Goal: Obtain resource: Obtain resource

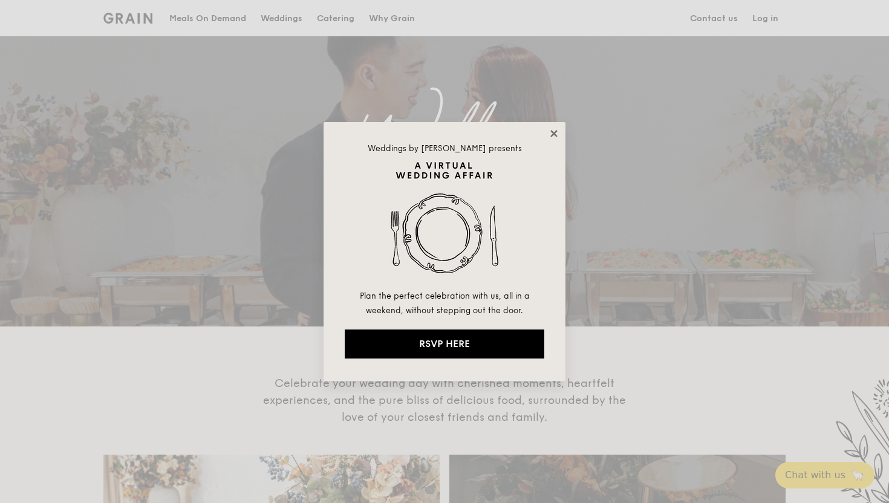
click at [550, 132] on icon at bounding box center [554, 133] width 11 height 11
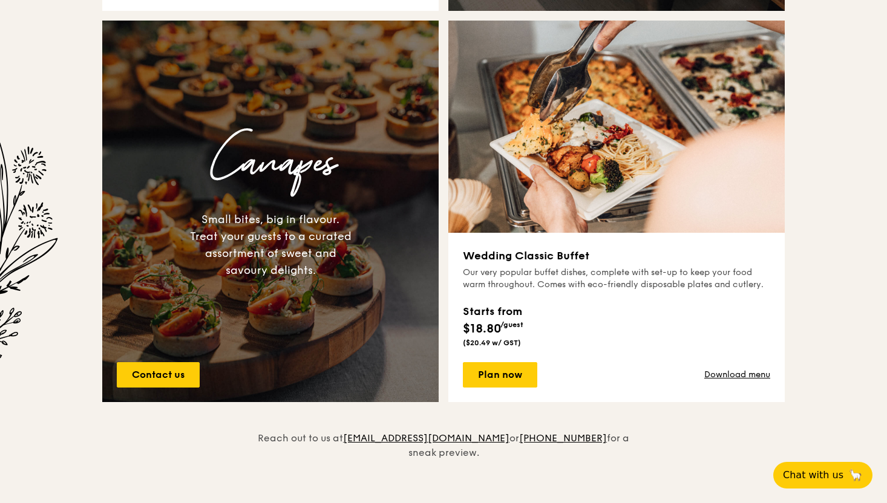
scroll to position [495, 0]
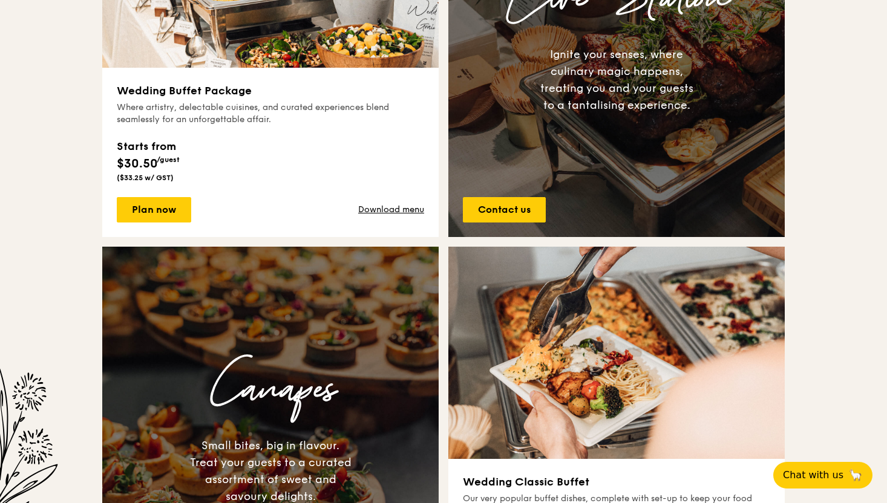
scroll to position [599, 0]
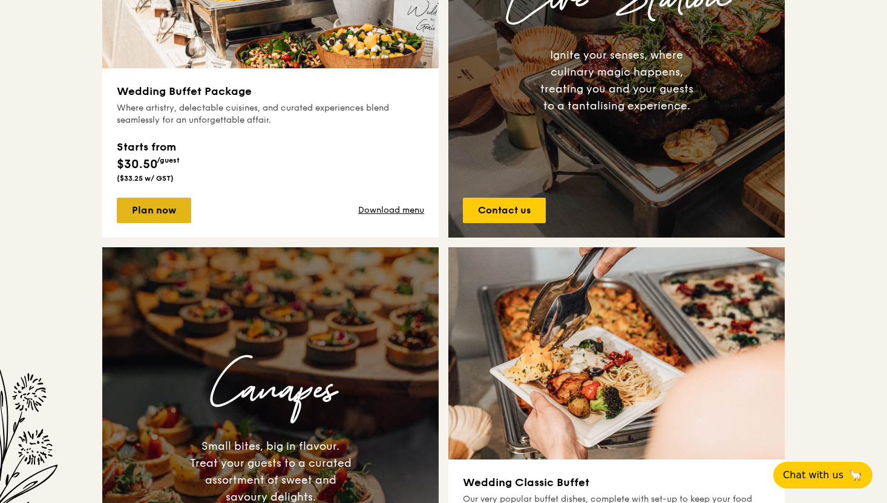
click at [183, 218] on link "Plan now" at bounding box center [154, 210] width 74 height 25
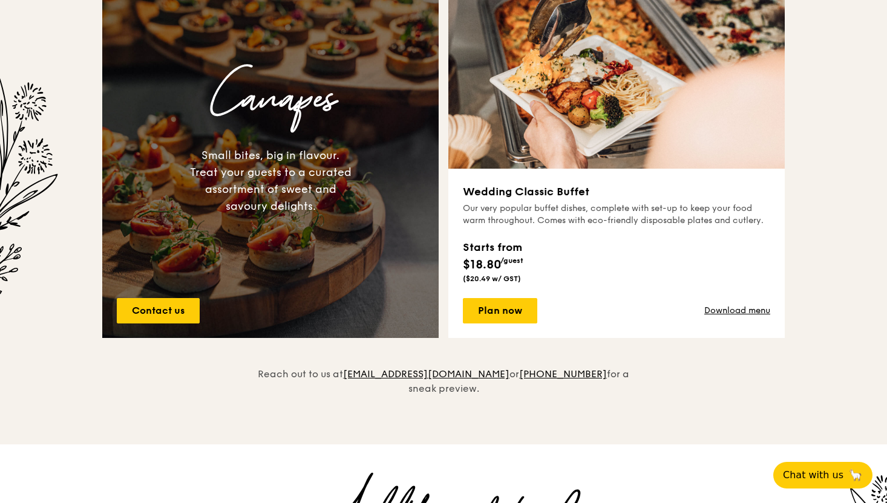
scroll to position [890, 0]
click at [749, 310] on link "Download menu" at bounding box center [737, 310] width 66 height 12
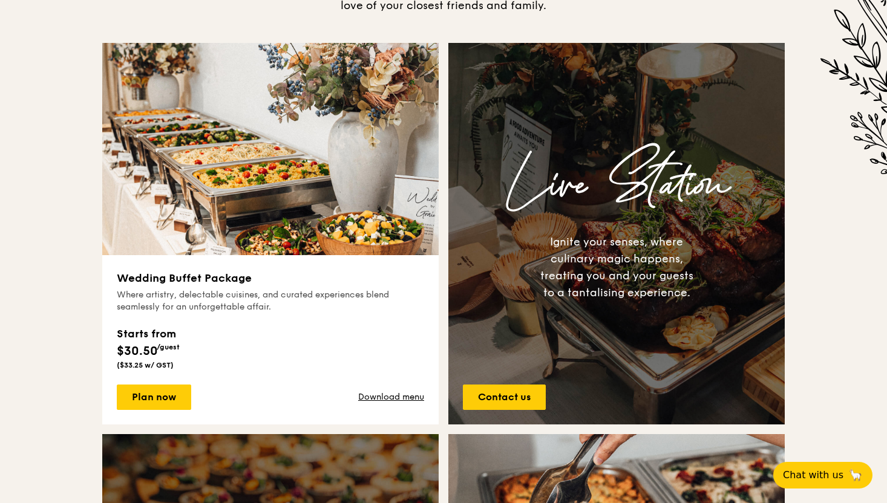
scroll to position [414, 0]
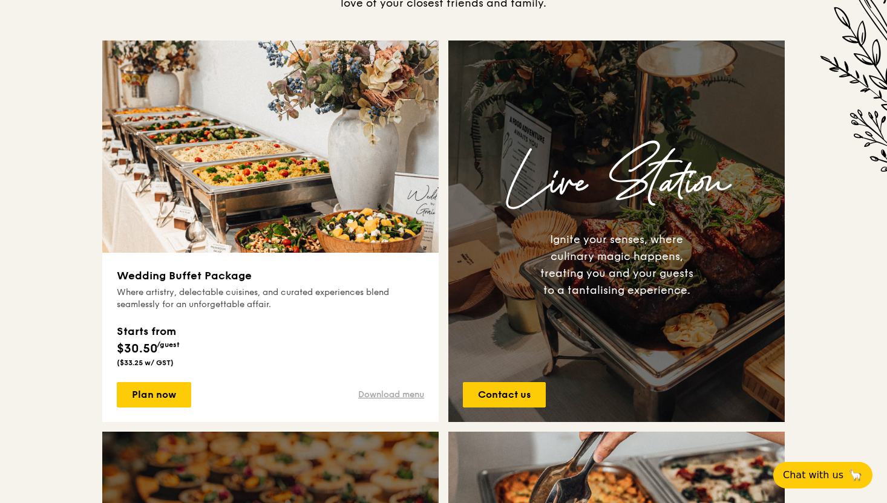
click at [376, 396] on link "Download menu" at bounding box center [391, 395] width 66 height 12
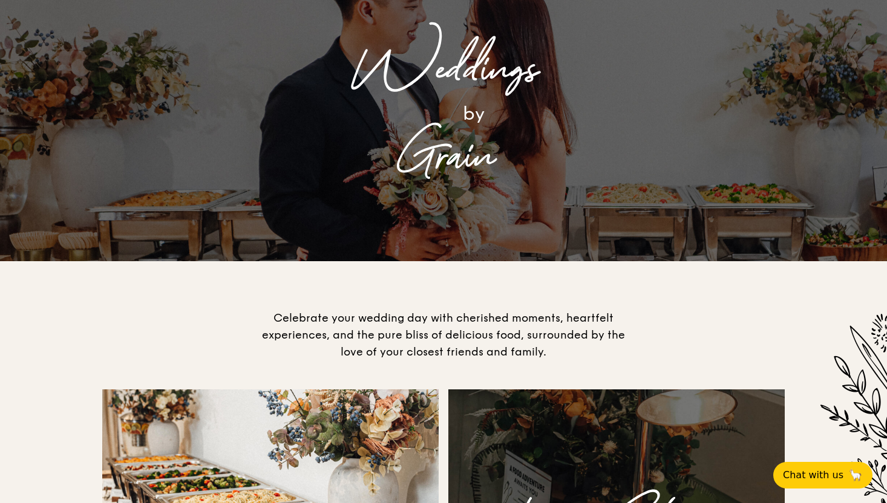
scroll to position [0, 0]
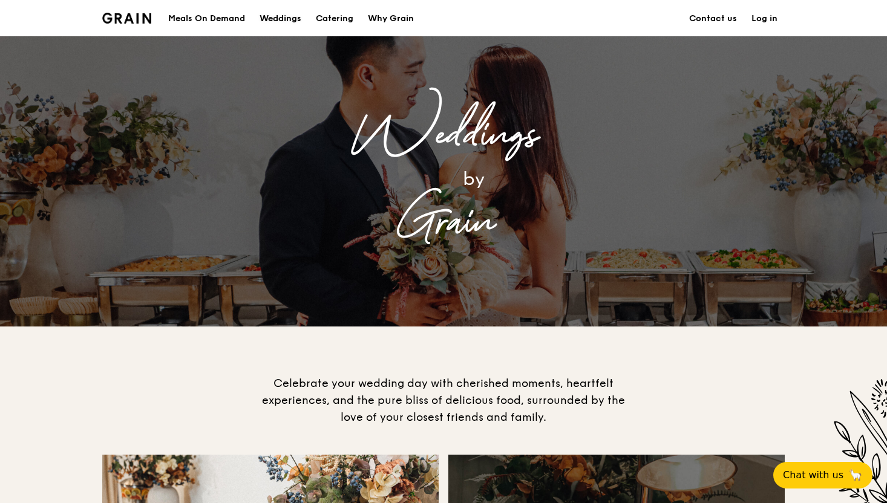
click at [287, 27] on div "Weddings" at bounding box center [281, 19] width 42 height 36
